Goal: Task Accomplishment & Management: Use online tool/utility

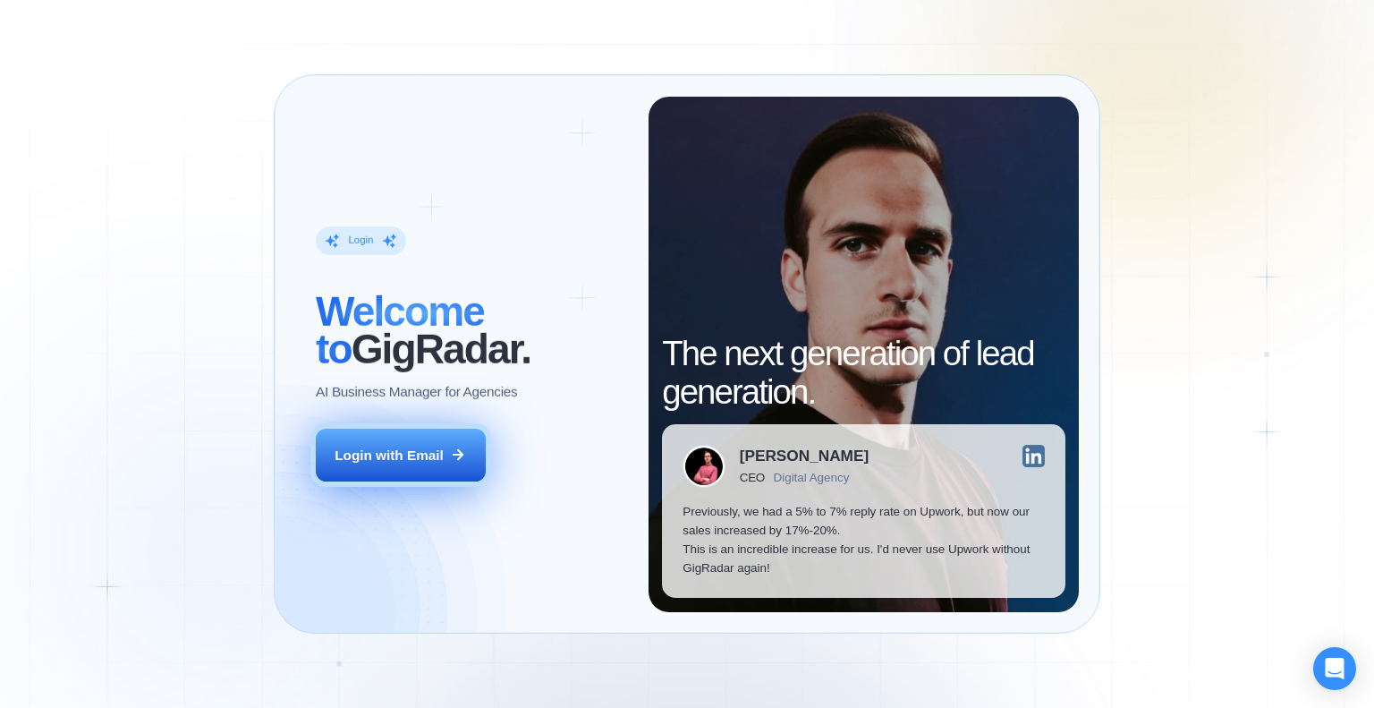
click at [393, 447] on div "Login with Email" at bounding box center [389, 455] width 109 height 19
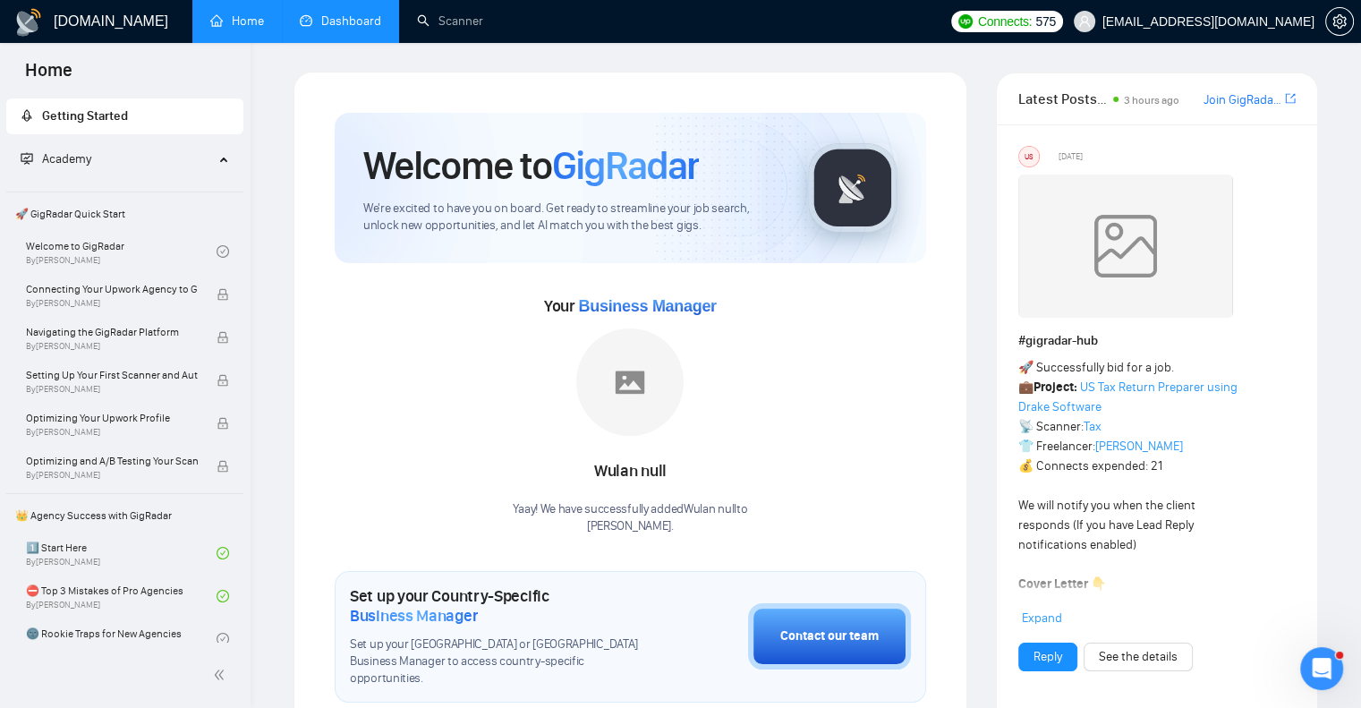
click at [336, 28] on link "Dashboard" at bounding box center [340, 20] width 81 height 15
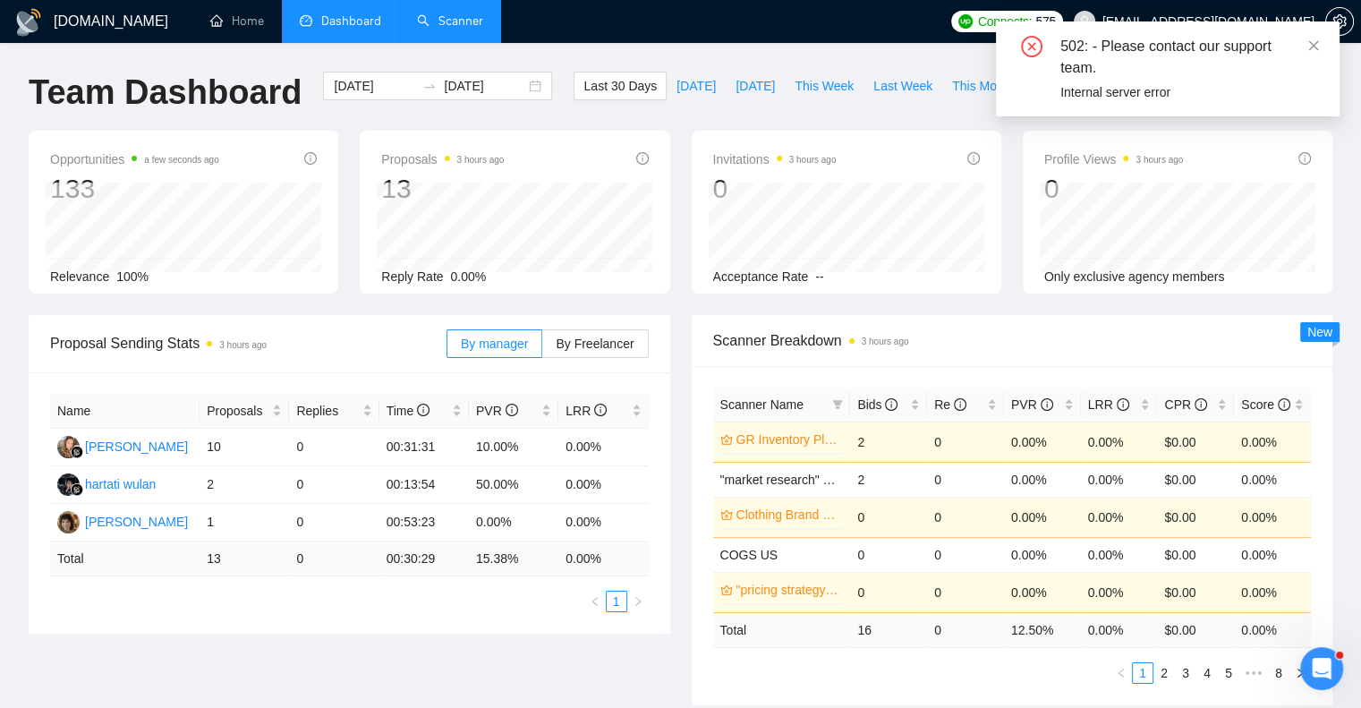
click at [444, 27] on link "Scanner" at bounding box center [450, 20] width 66 height 15
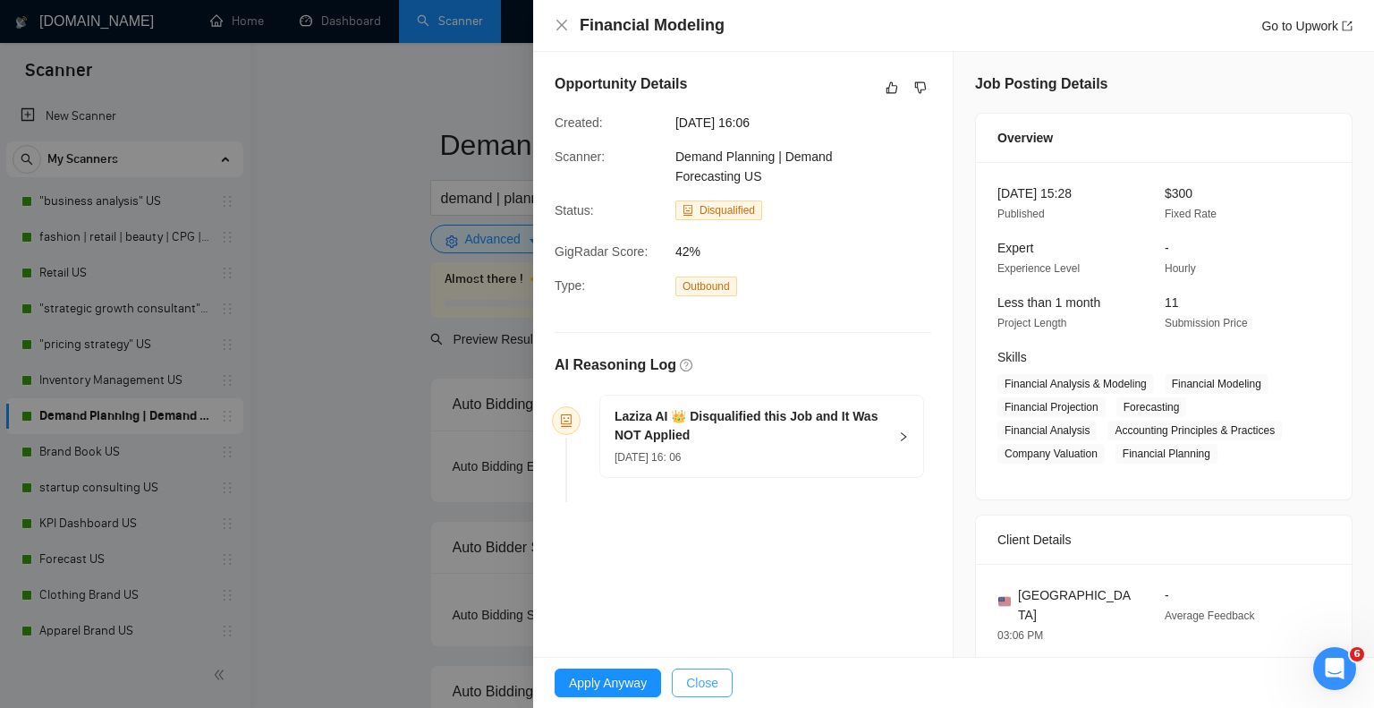
click at [692, 687] on span "Close" at bounding box center [702, 683] width 32 height 20
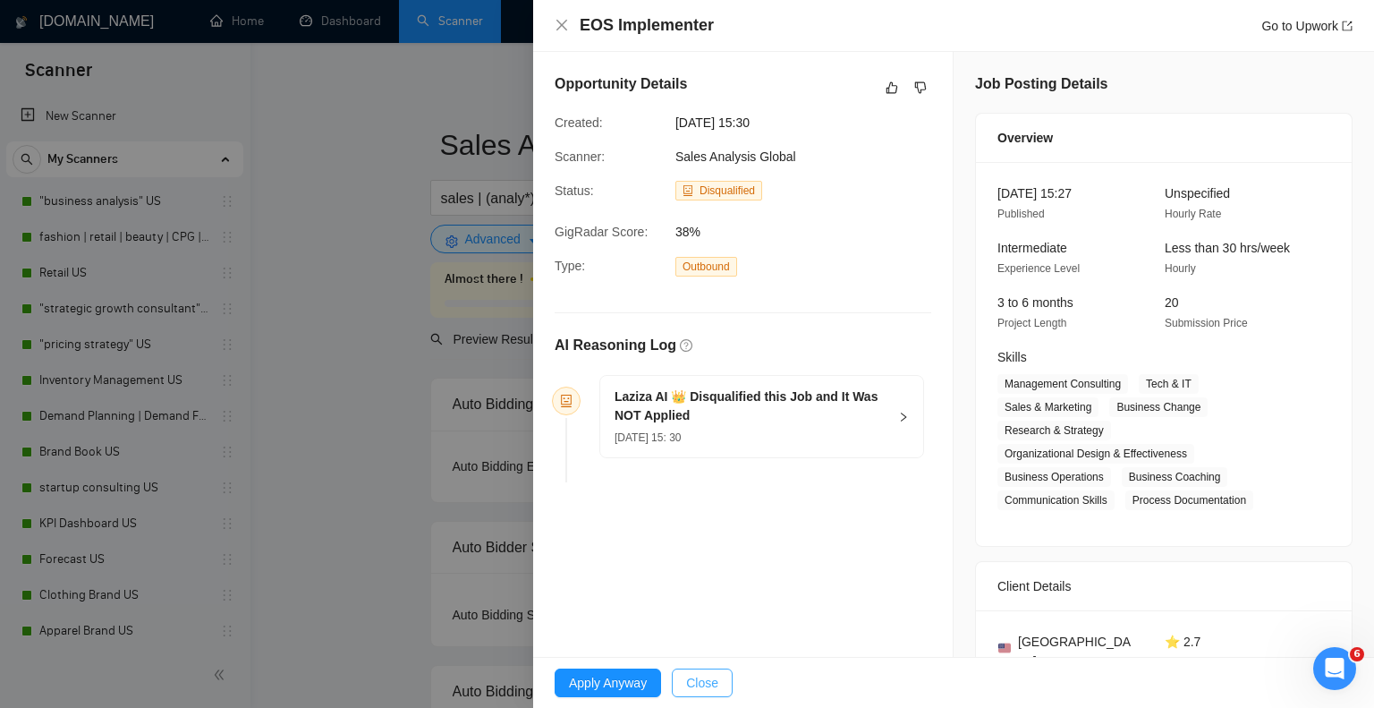
click at [701, 679] on span "Close" at bounding box center [702, 683] width 32 height 20
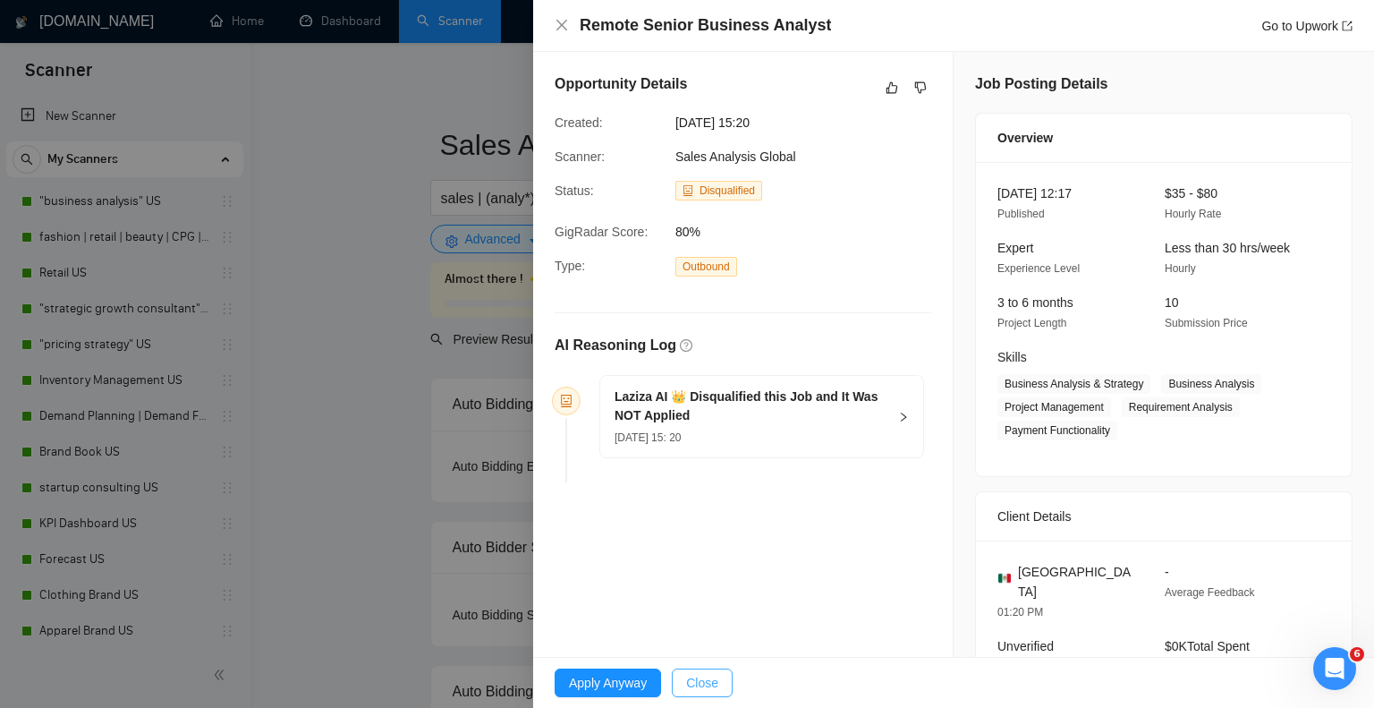
click at [706, 678] on span "Close" at bounding box center [702, 683] width 32 height 20
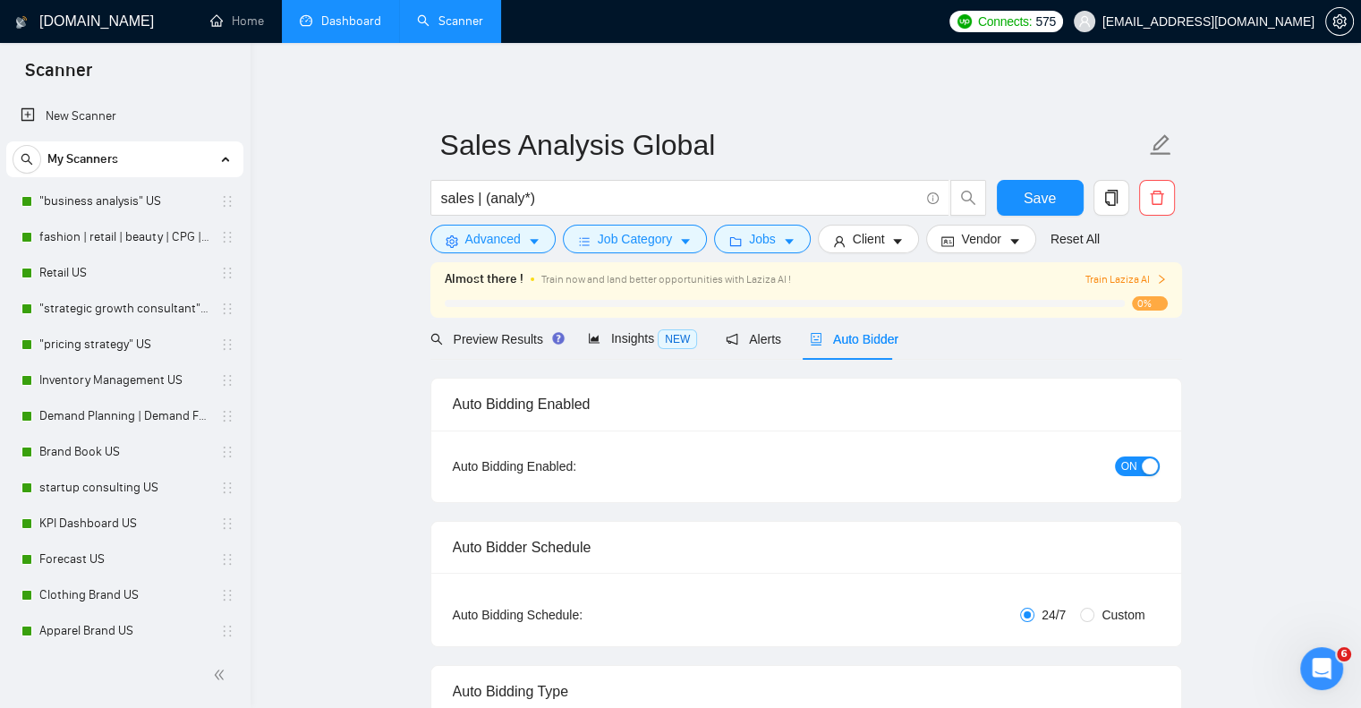
click at [340, 24] on link "Dashboard" at bounding box center [340, 20] width 81 height 15
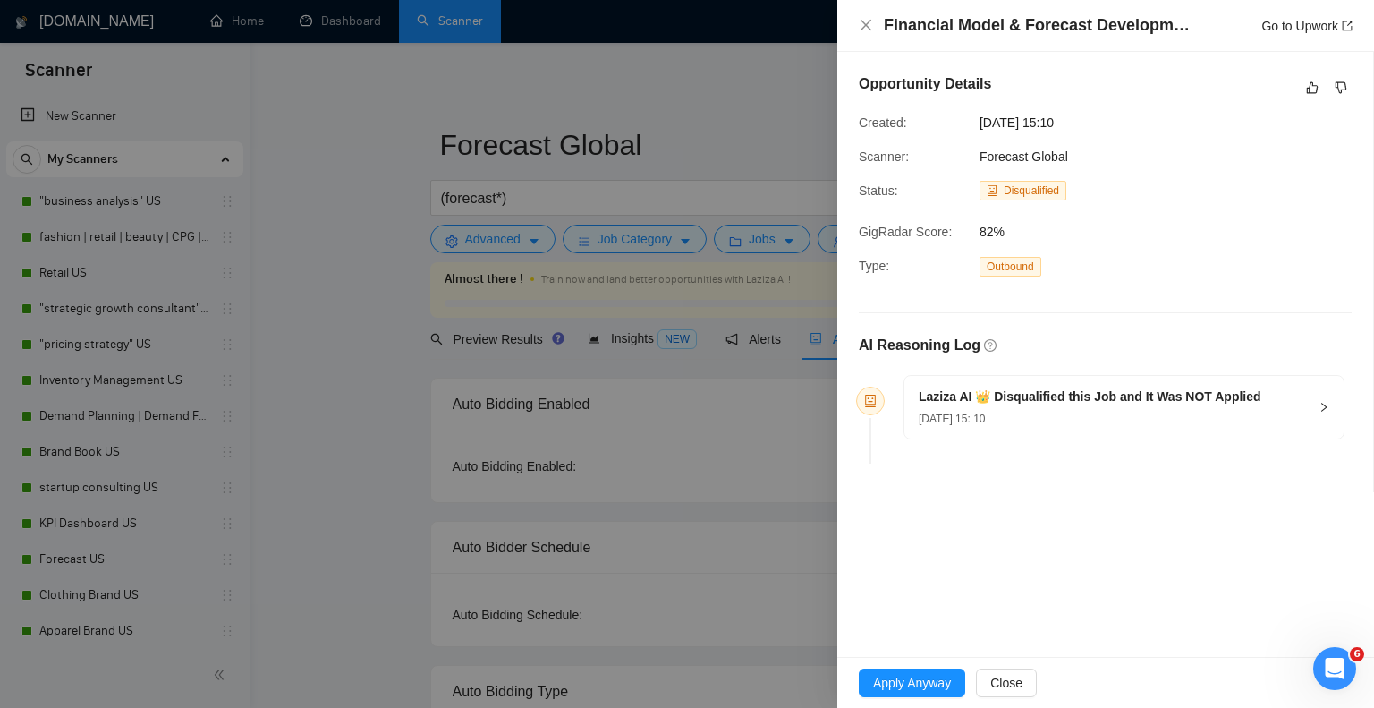
click at [1331, 402] on div "Laziza AI 👑 Disqualified this Job and It Was NOT Applied [DATE] 15: 10" at bounding box center [1124, 407] width 439 height 63
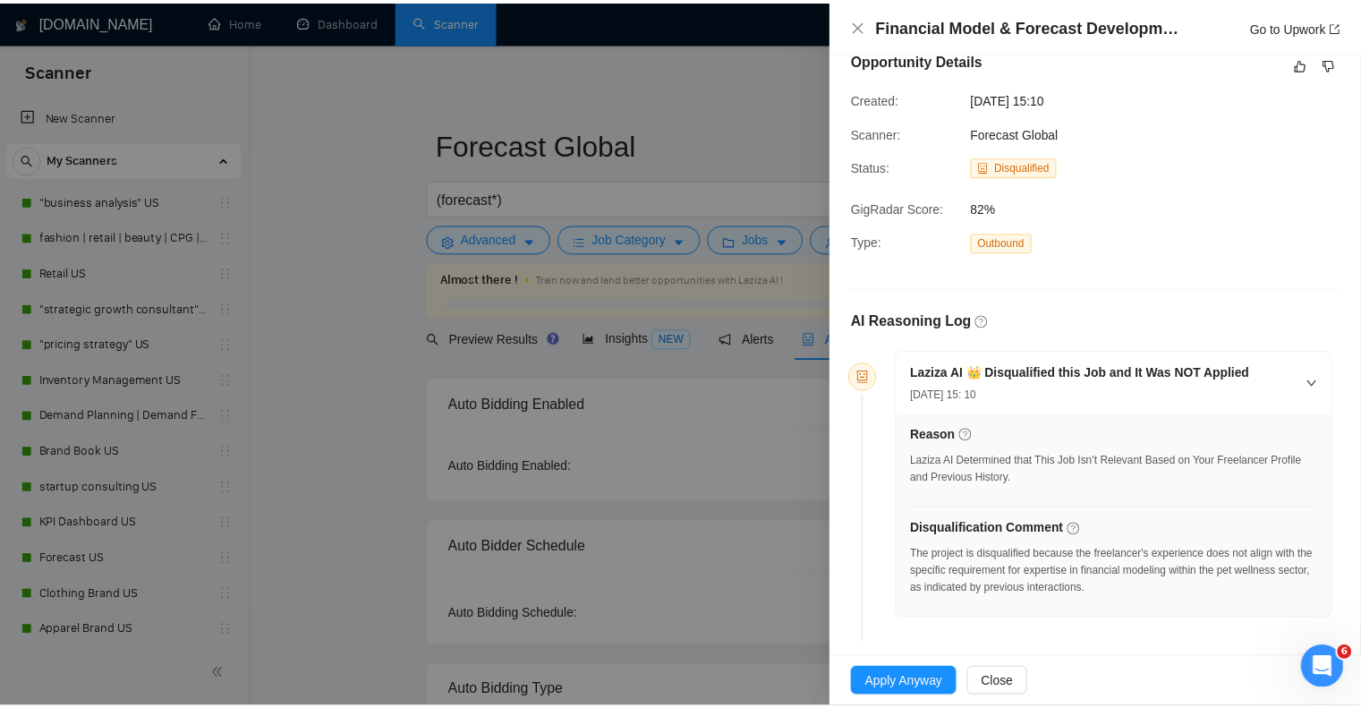
scroll to position [37, 0]
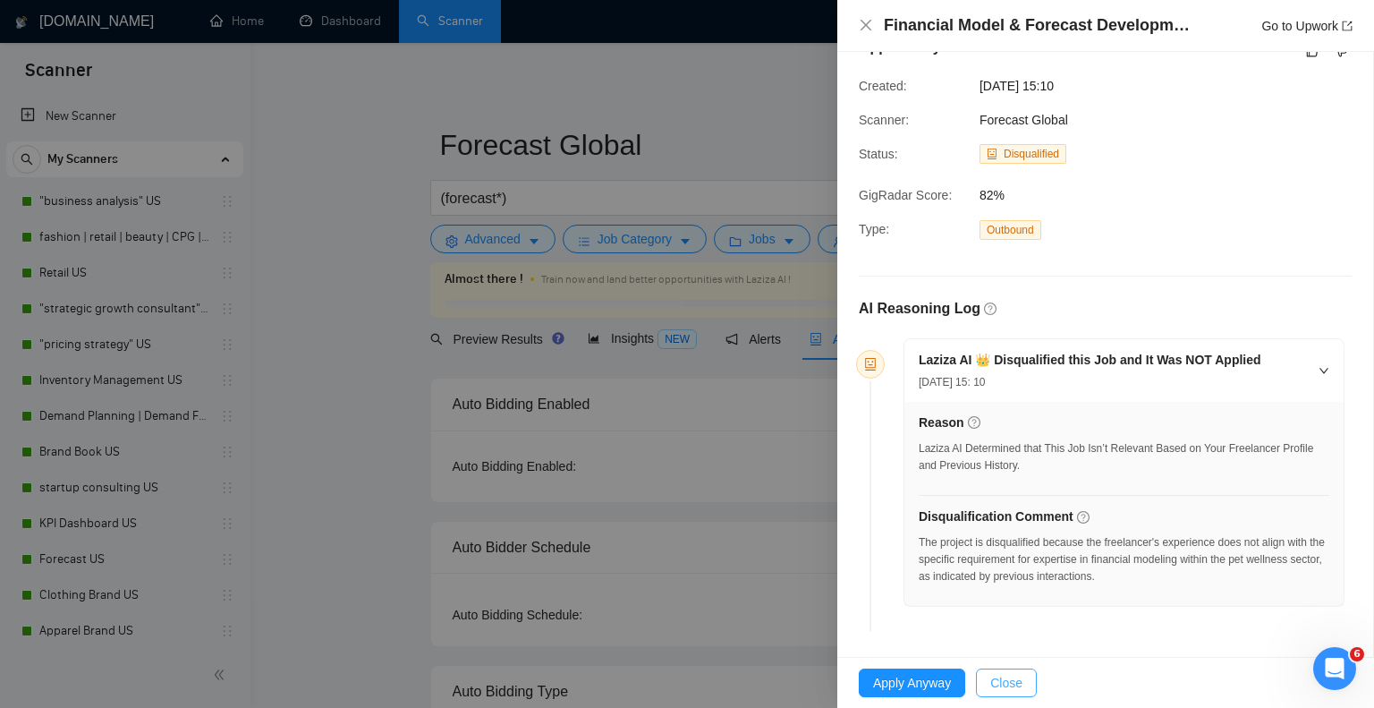
click at [1007, 676] on span "Close" at bounding box center [1006, 683] width 32 height 20
